Goal: Entertainment & Leisure: Consume media (video, audio)

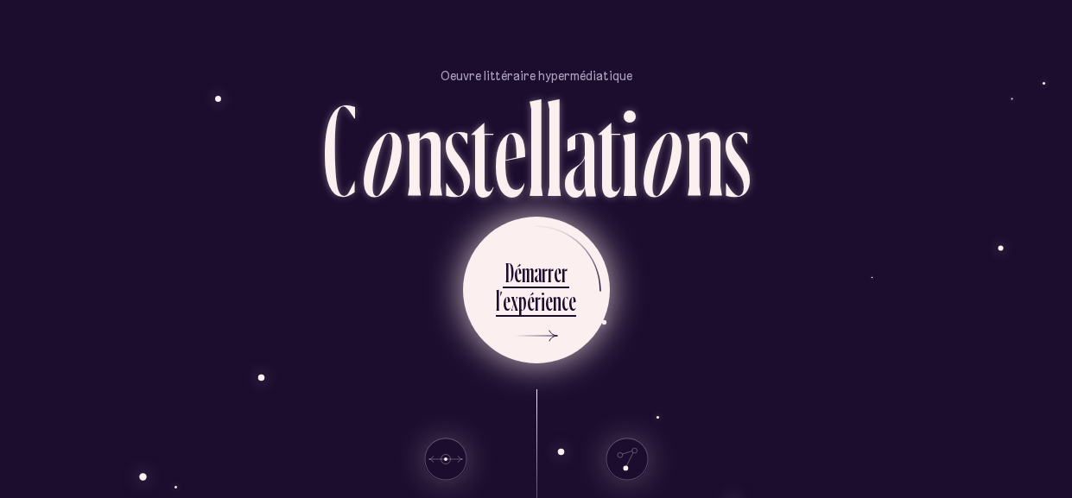
click at [543, 282] on div "r" at bounding box center [545, 273] width 6 height 34
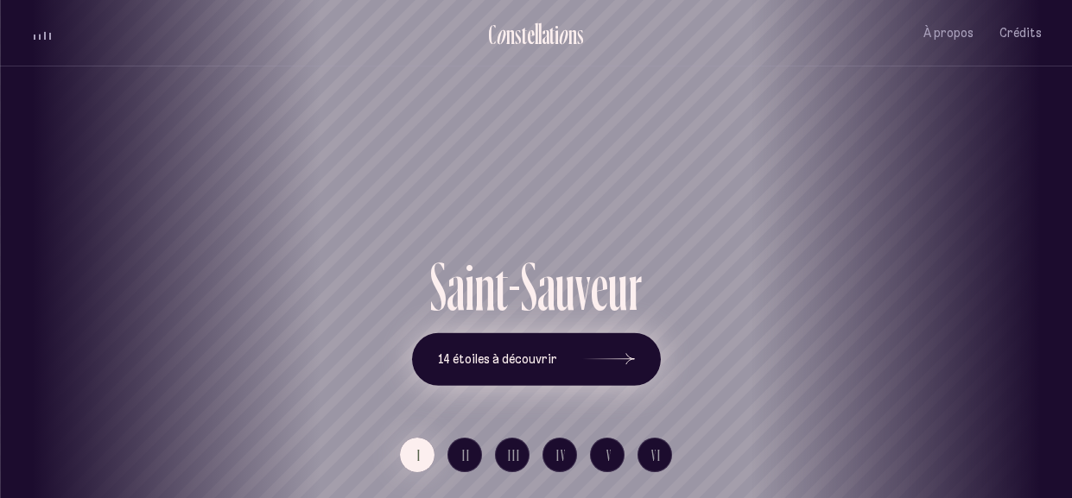
click at [614, 358] on div at bounding box center [609, 359] width 52 height 12
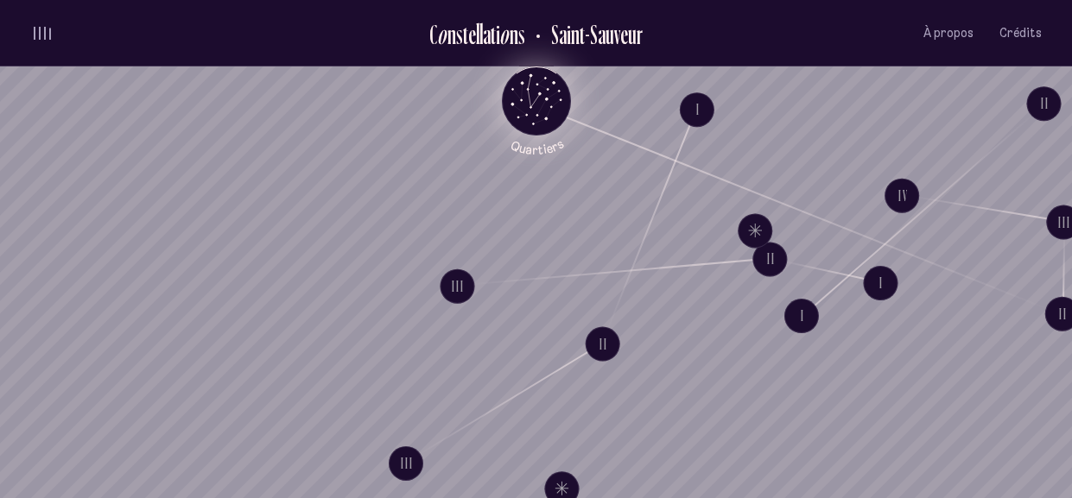
click at [543, 109] on icon "Quartiers" at bounding box center [535, 129] width 101 height 53
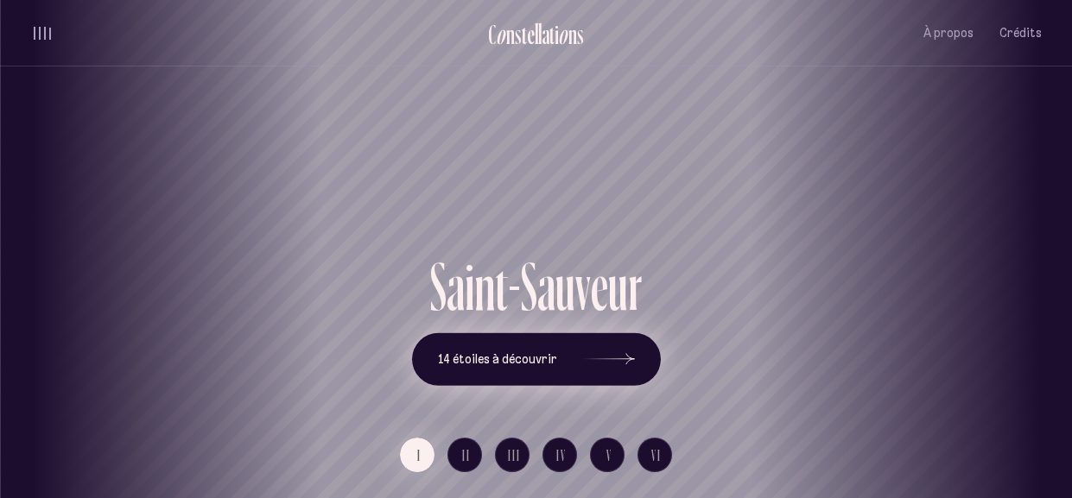
click at [623, 387] on icon at bounding box center [609, 360] width 52 height 130
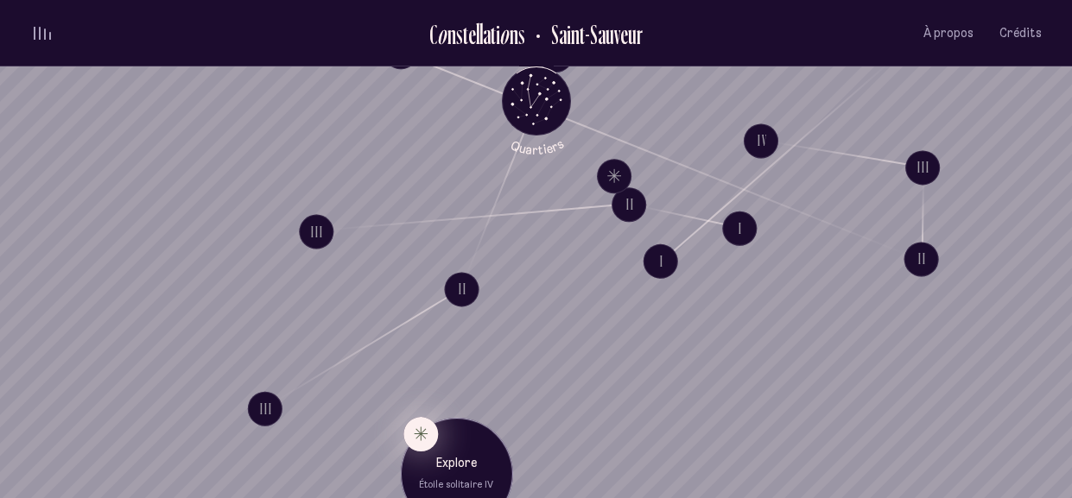
click at [413, 438] on button "Explore Étoile solitaire IV" at bounding box center [420, 434] width 35 height 35
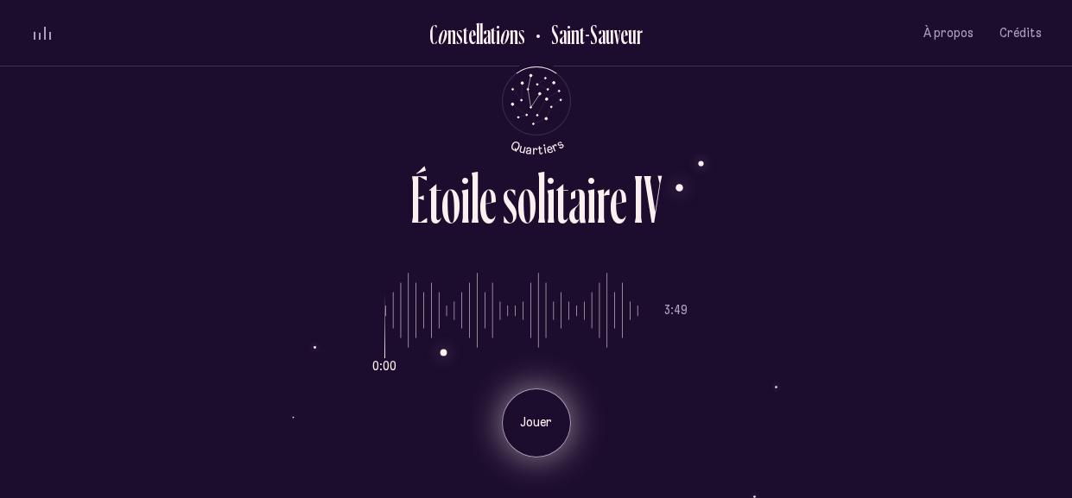
click at [540, 419] on p "Jouer" at bounding box center [536, 423] width 43 height 17
click at [537, 415] on p "Pause" at bounding box center [536, 423] width 43 height 17
drag, startPoint x: 401, startPoint y: 317, endPoint x: 333, endPoint y: 322, distance: 67.6
click at [385, 322] on input "range" at bounding box center [511, 311] width 253 height 130
click at [532, 404] on div "Jouer" at bounding box center [536, 423] width 69 height 69
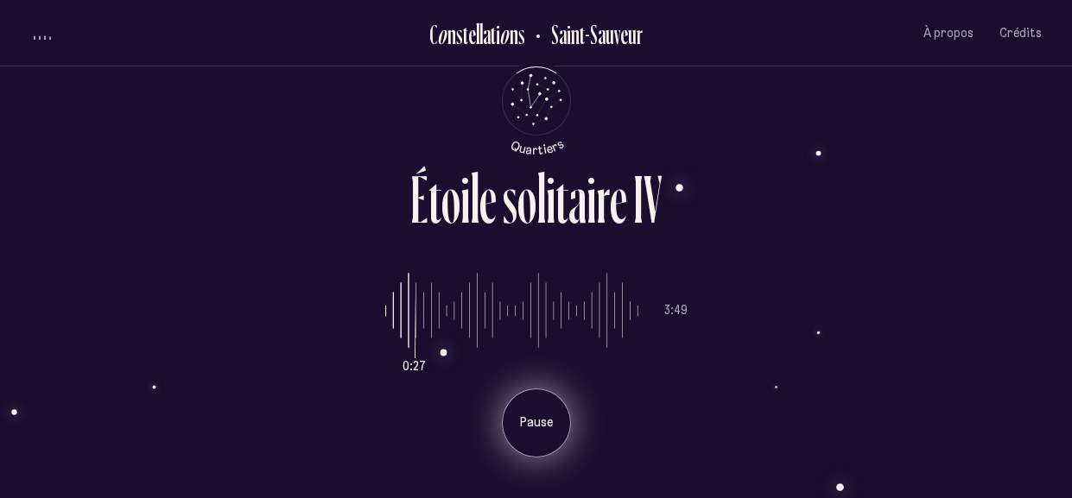
click at [528, 413] on div "Pause" at bounding box center [536, 423] width 69 height 69
click at [548, 435] on div "Jouer" at bounding box center [536, 423] width 69 height 69
click at [548, 435] on div "Pause" at bounding box center [536, 423] width 69 height 69
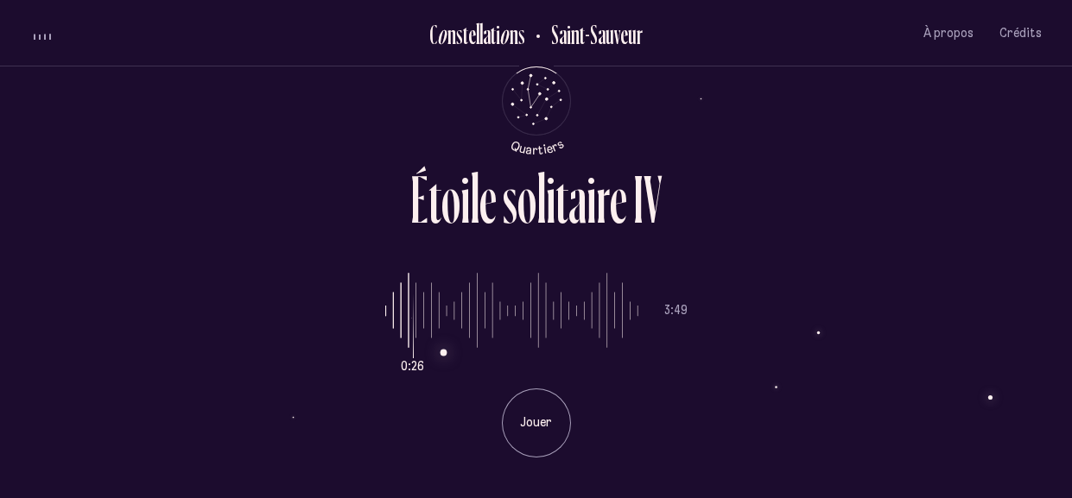
click at [419, 330] on input "range" at bounding box center [511, 311] width 253 height 130
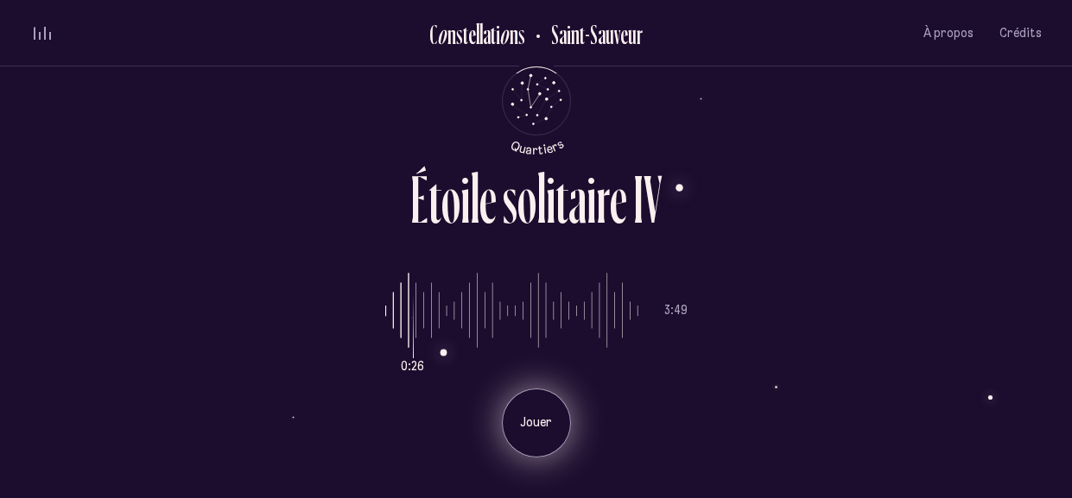
click at [529, 428] on p "Jouer" at bounding box center [536, 423] width 43 height 17
click at [410, 326] on input "range" at bounding box center [511, 311] width 253 height 130
click at [411, 323] on input "range" at bounding box center [511, 311] width 253 height 130
click at [417, 327] on input "range" at bounding box center [511, 311] width 253 height 130
click at [541, 415] on p "Pause" at bounding box center [536, 423] width 43 height 17
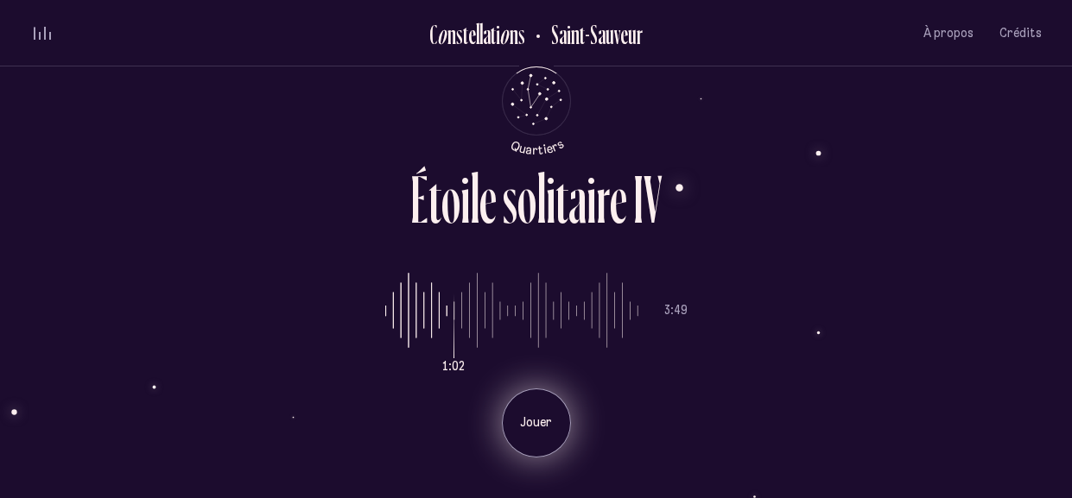
click at [541, 415] on p "Jouer" at bounding box center [536, 423] width 43 height 17
click at [494, 314] on input "range" at bounding box center [511, 311] width 253 height 130
click at [505, 314] on input "range" at bounding box center [511, 311] width 253 height 130
click at [531, 418] on p "Pause" at bounding box center [536, 423] width 43 height 17
click at [500, 322] on input "range" at bounding box center [511, 311] width 253 height 130
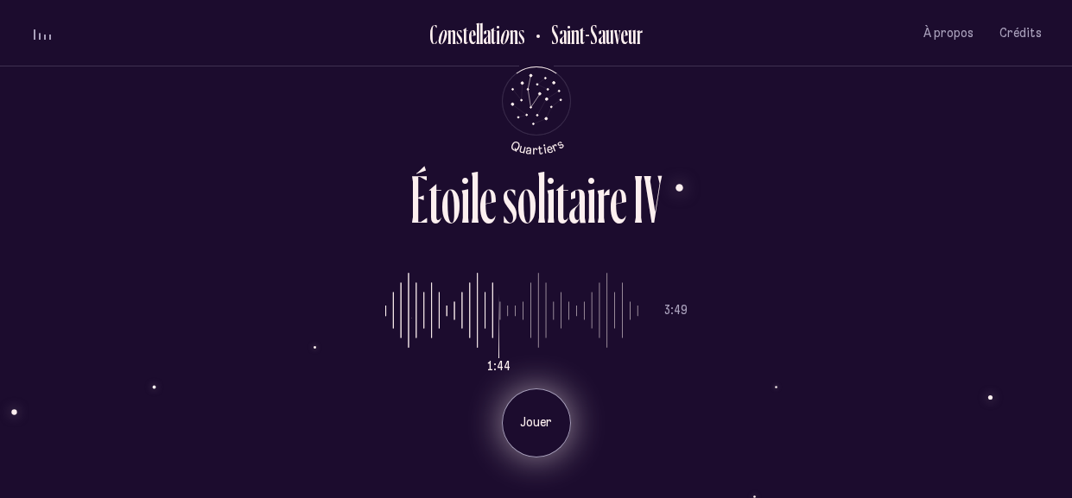
click at [529, 421] on p "Jouer" at bounding box center [536, 423] width 43 height 17
click at [538, 416] on p "Pause" at bounding box center [536, 423] width 43 height 17
type input "***"
click at [508, 310] on input "range" at bounding box center [511, 311] width 253 height 130
click at [531, 413] on div "Jouer" at bounding box center [536, 423] width 69 height 69
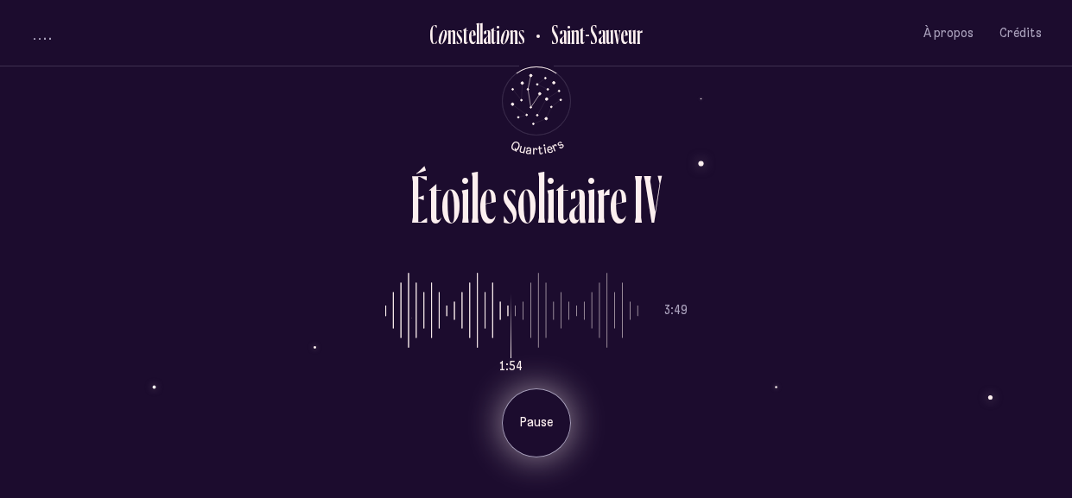
click at [531, 413] on div "Pause" at bounding box center [536, 423] width 69 height 69
click at [531, 413] on div "Jouer" at bounding box center [536, 423] width 69 height 69
click at [531, 413] on div "Pause" at bounding box center [536, 423] width 69 height 69
click at [531, 413] on div "Jouer" at bounding box center [536, 423] width 69 height 69
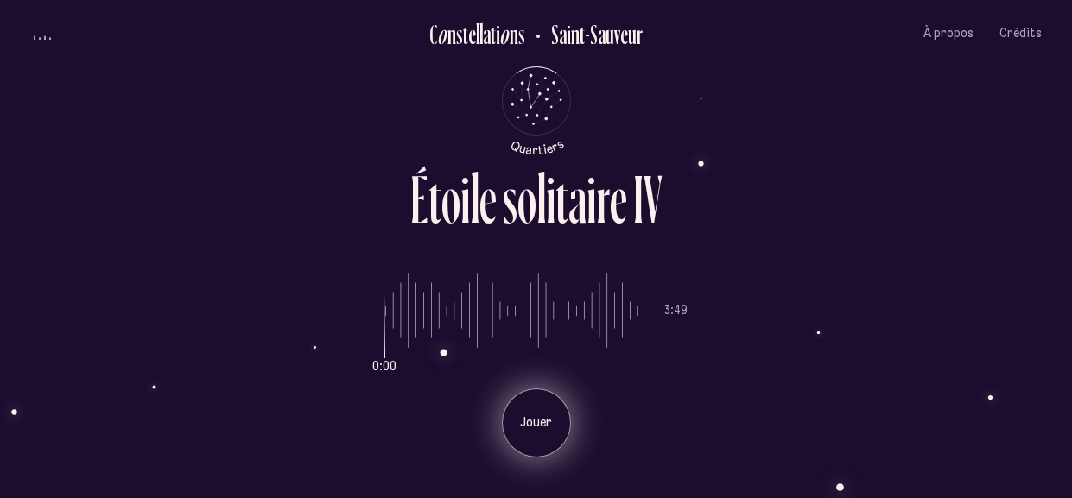
click at [543, 424] on p "Jouer" at bounding box center [536, 423] width 43 height 17
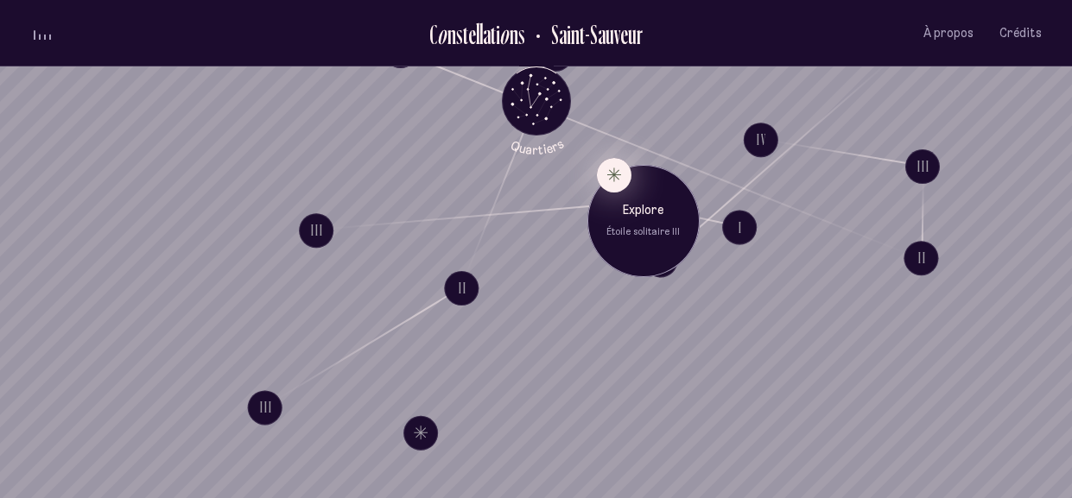
click at [615, 168] on button "Explore Étoile solitaire III" at bounding box center [613, 174] width 35 height 35
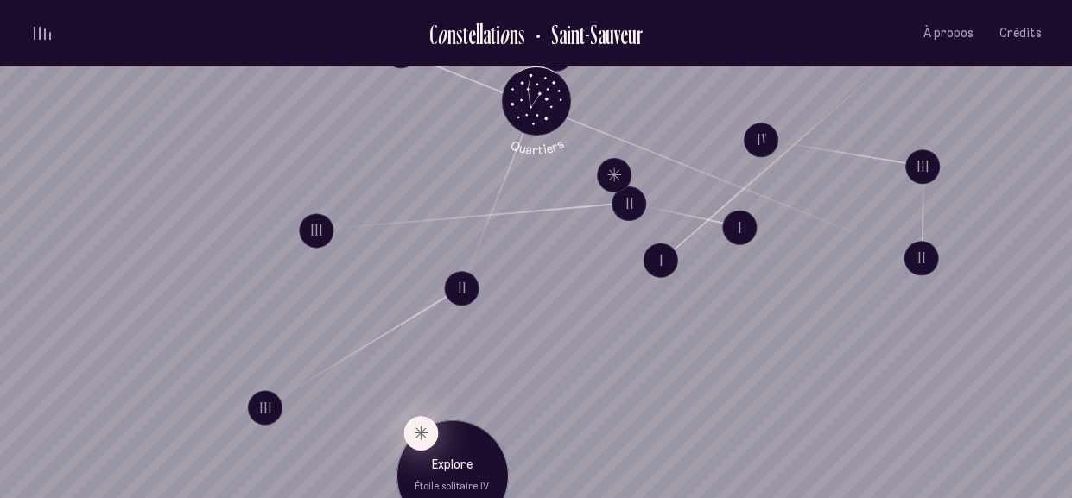
click at [418, 433] on button "Explore Étoile solitaire IV" at bounding box center [420, 432] width 35 height 35
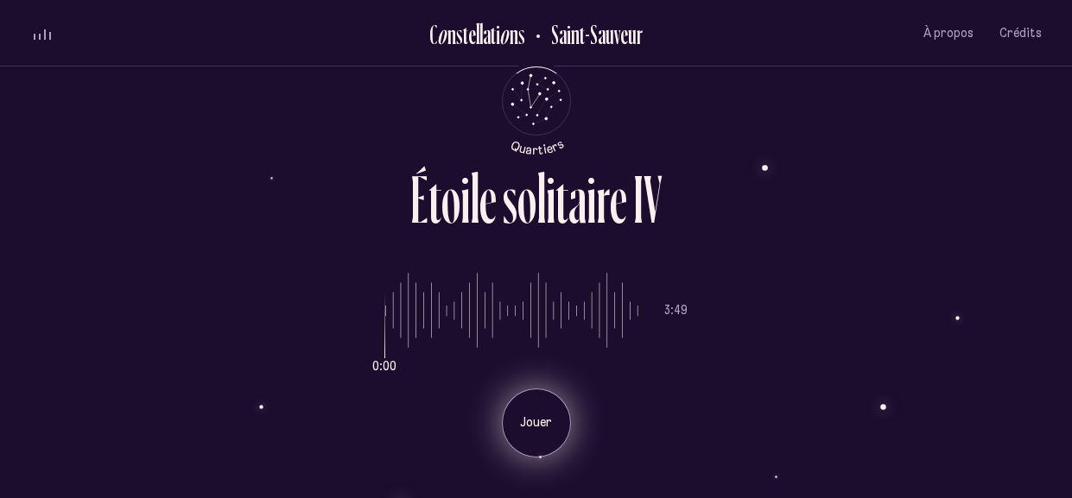
click at [536, 439] on div "Jouer" at bounding box center [536, 423] width 69 height 69
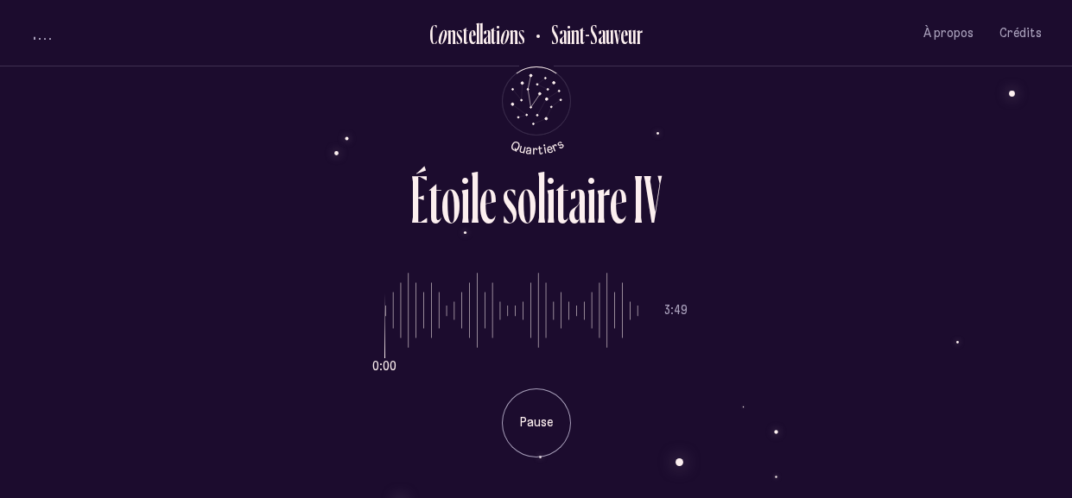
click at [406, 333] on input "range" at bounding box center [511, 311] width 253 height 130
click at [428, 332] on input "range" at bounding box center [511, 311] width 253 height 130
click at [440, 325] on input "range" at bounding box center [511, 311] width 253 height 130
click at [472, 320] on input "range" at bounding box center [511, 311] width 253 height 130
click at [491, 321] on input "range" at bounding box center [511, 311] width 253 height 130
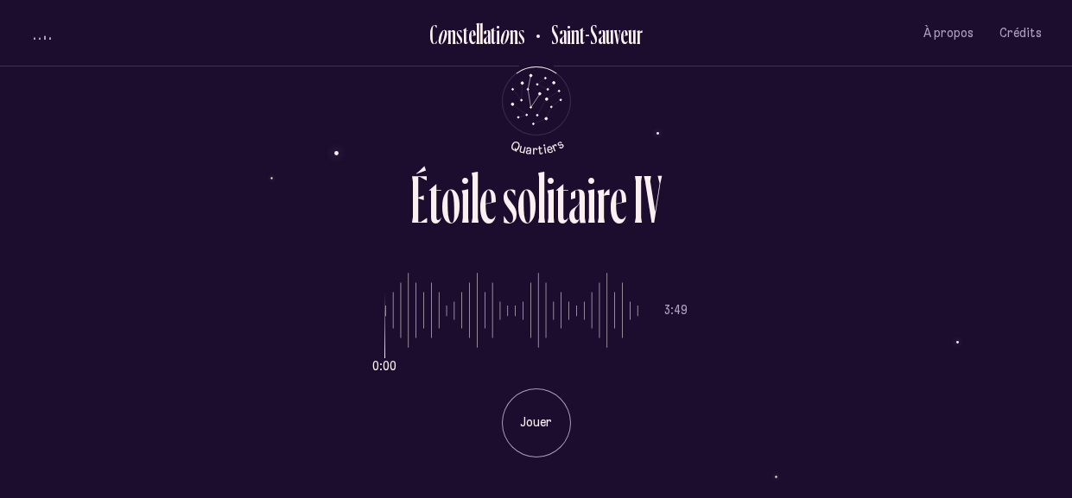
type input "*"
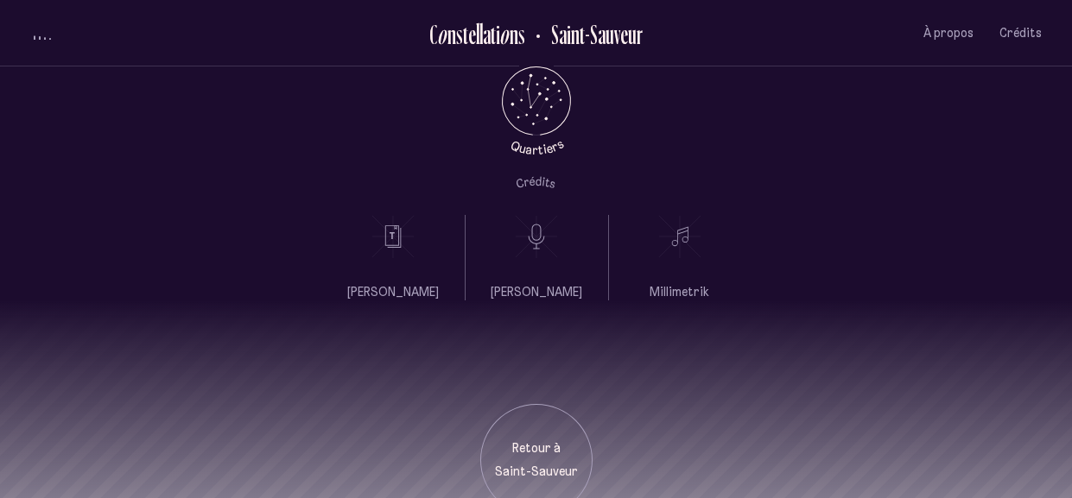
scroll to position [682, 0]
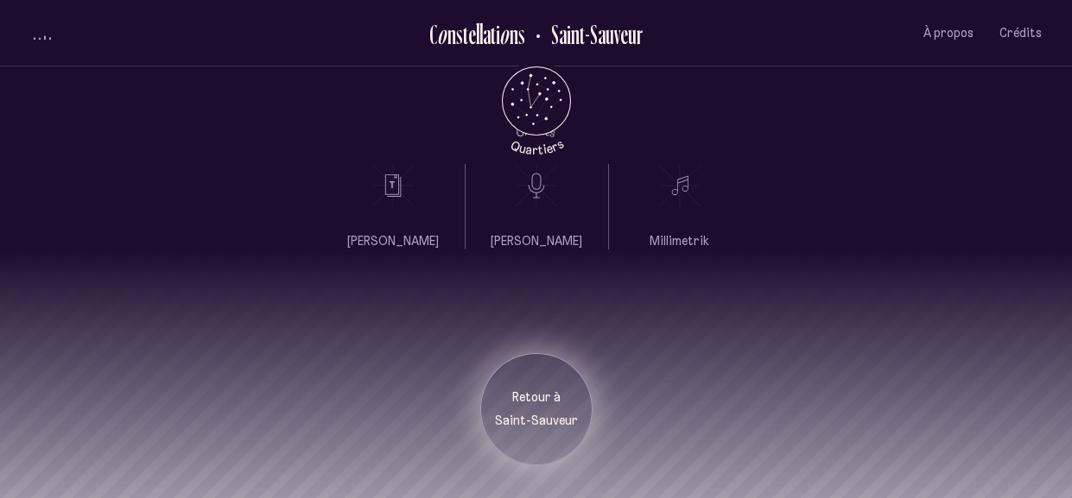
click at [531, 403] on p "Retour à" at bounding box center [536, 398] width 86 height 17
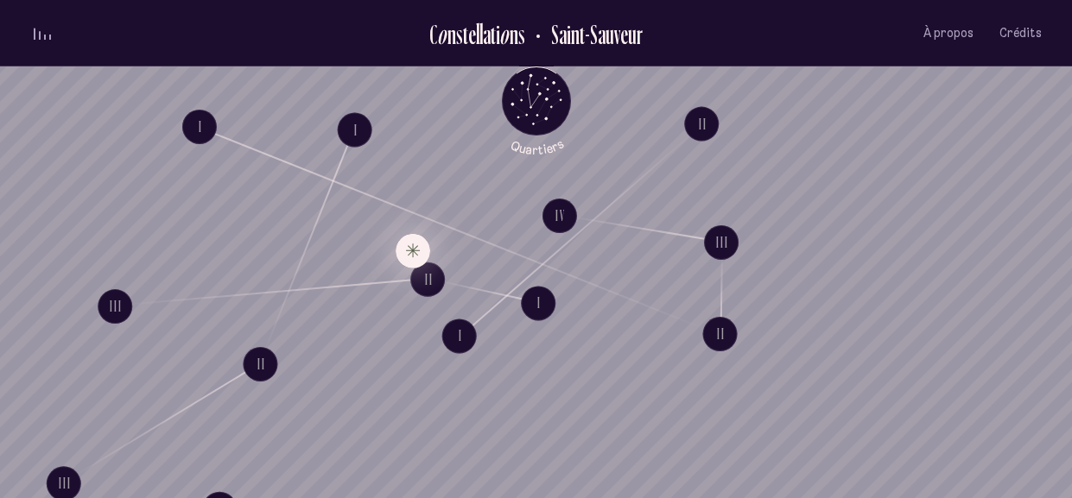
click at [402, 250] on button "Explore Étoile solitaire III" at bounding box center [413, 250] width 35 height 35
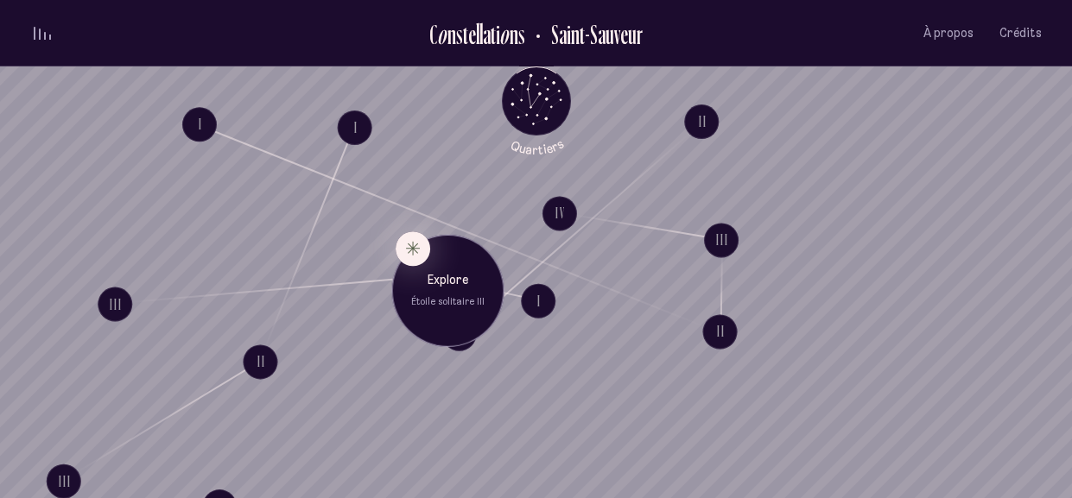
click at [436, 289] on div "Explore Étoile solitaire III" at bounding box center [447, 290] width 86 height 37
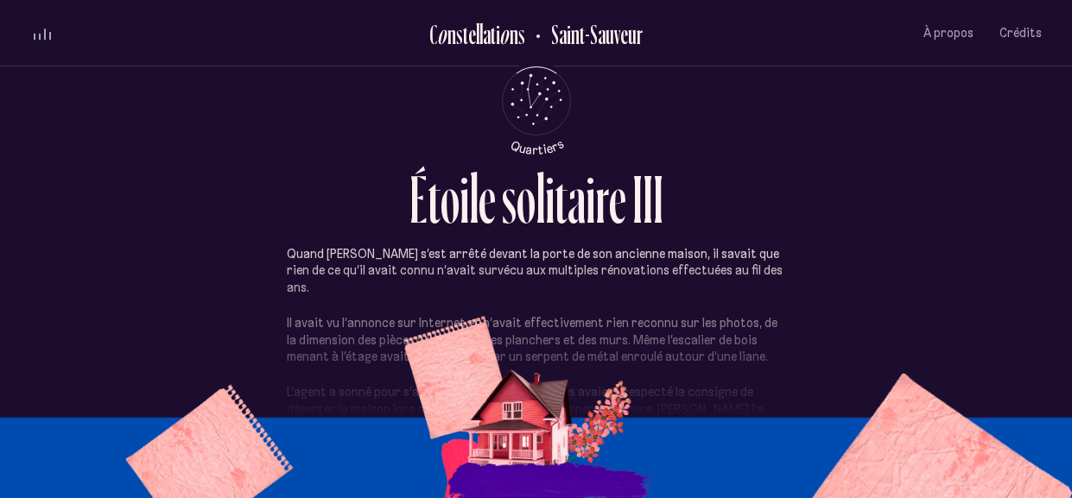
click at [41, 33] on div "volume audio" at bounding box center [42, 33] width 17 height 13
click at [43, 35] on div "volume audio" at bounding box center [42, 37] width 17 height 4
click at [39, 35] on span "volume audio" at bounding box center [40, 37] width 2 height 6
